Goal: Task Accomplishment & Management: Use online tool/utility

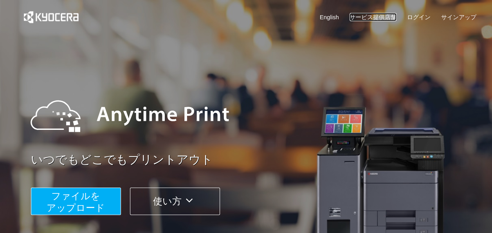
click at [381, 17] on link "サービス提供店舗" at bounding box center [373, 17] width 47 height 8
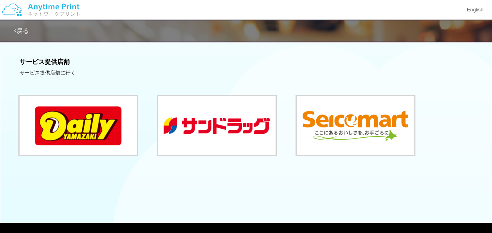
click at [27, 31] on link "戻る" at bounding box center [21, 30] width 15 height 7
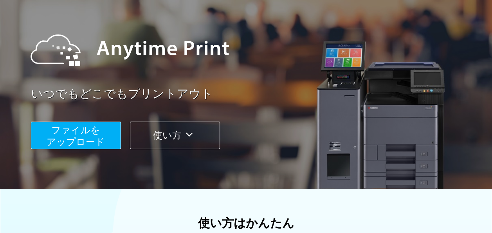
click at [84, 132] on span "ファイルを ​​アップロード" at bounding box center [76, 135] width 58 height 22
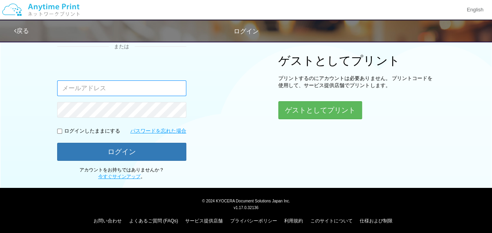
scroll to position [94, 0]
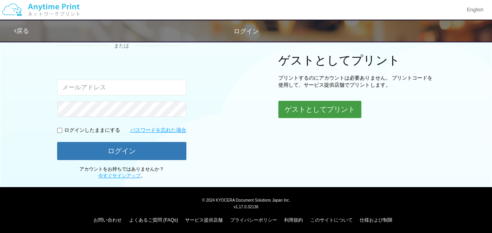
click at [294, 108] on button "ゲストとしてプリント" at bounding box center [319, 109] width 83 height 17
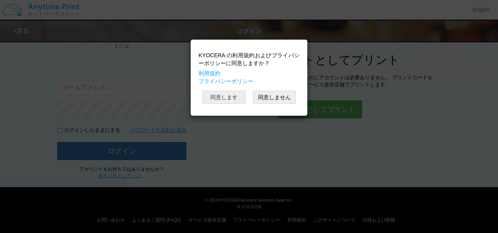
click at [224, 95] on button "同意します" at bounding box center [223, 96] width 43 height 13
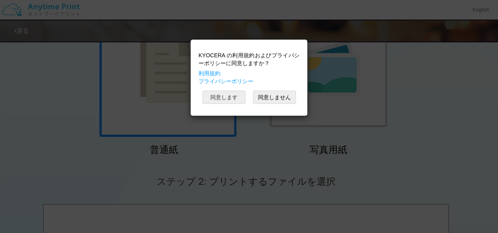
click at [230, 97] on button "同意します" at bounding box center [223, 96] width 43 height 13
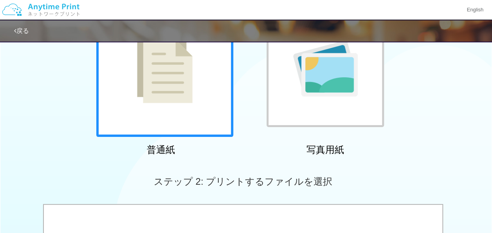
click at [230, 97] on div "KYOCERA の利用規約およびプライバシーポリシーに同意しますか？ 利用規約 プライバシーポリシー 同意します 同意しません" at bounding box center [246, 58] width 117 height 77
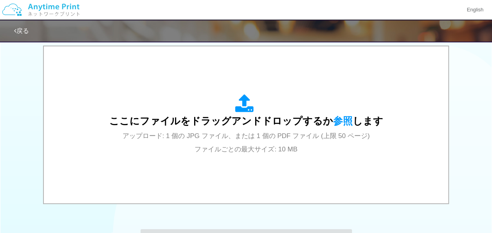
scroll to position [262, 0]
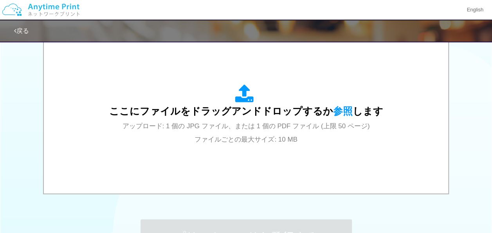
click at [263, 140] on span "アップロード: 1 個の JPG ファイル、または 1 個の PDF ファイル (上限 50 ページ) ファイルごとの最大サイズ: 10 MB" at bounding box center [246, 132] width 247 height 21
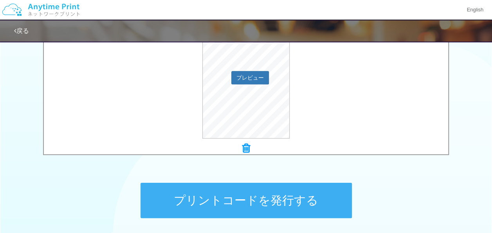
scroll to position [363, 0]
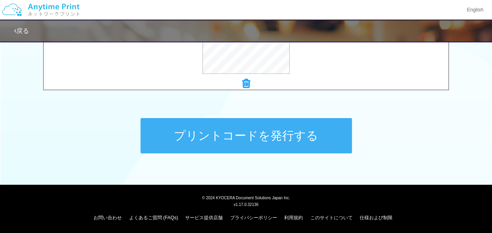
click at [204, 135] on button "プリントコードを発行する" at bounding box center [246, 135] width 211 height 35
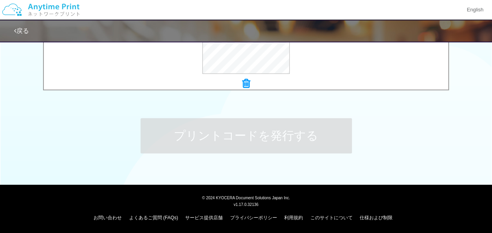
scroll to position [0, 0]
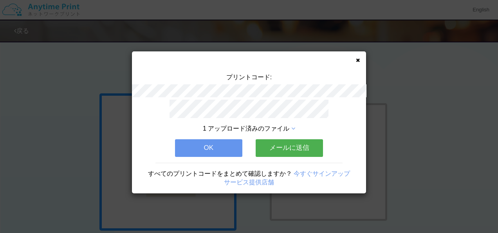
click at [222, 146] on button "OK" at bounding box center [208, 147] width 67 height 17
